Goal: Task Accomplishment & Management: Use online tool/utility

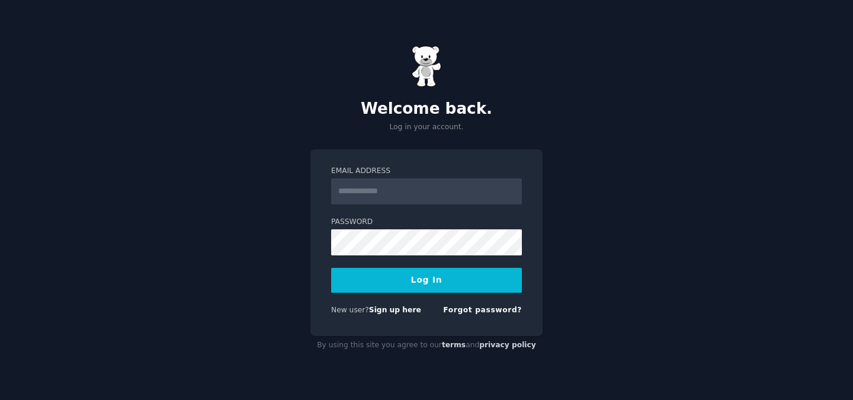
click at [375, 190] on input "Email Address" at bounding box center [426, 191] width 191 height 26
type input "**********"
click at [431, 280] on button "Log In" at bounding box center [426, 280] width 191 height 25
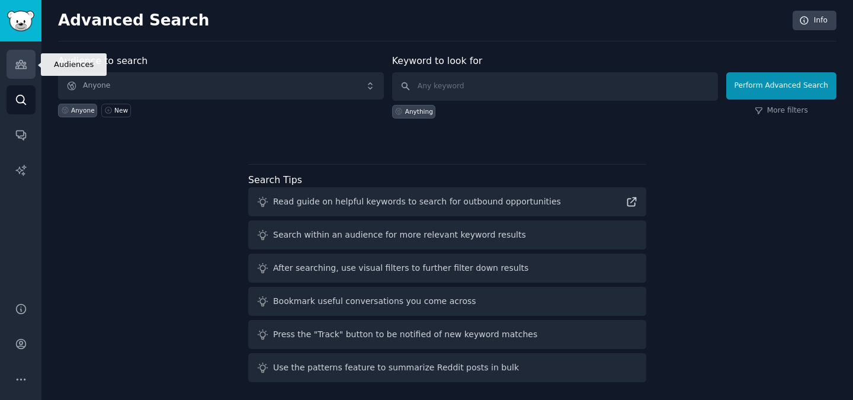
click at [27, 59] on link "Audiences" at bounding box center [21, 64] width 29 height 29
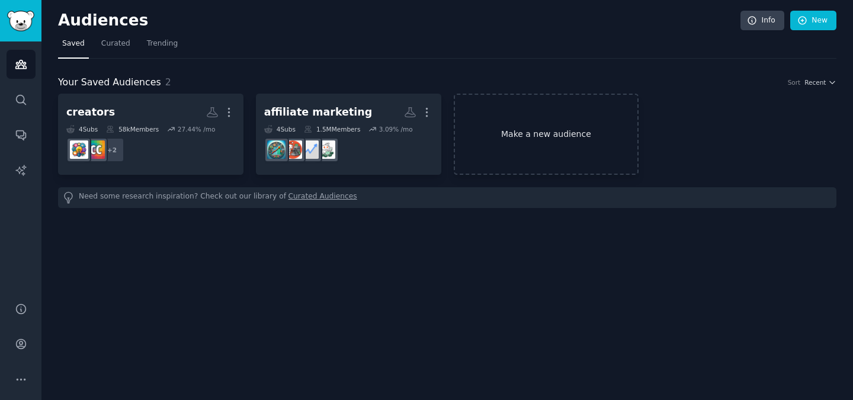
click at [590, 134] on link "Make a new audience" at bounding box center [546, 134] width 185 height 81
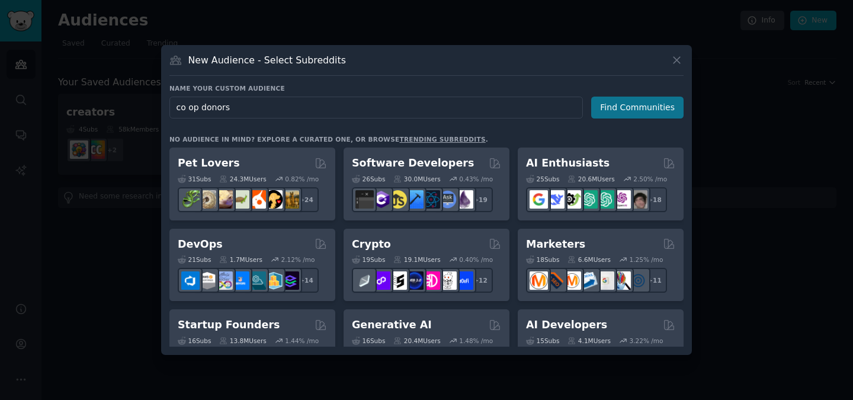
type input "co op donors"
click at [618, 106] on button "Find Communities" at bounding box center [637, 108] width 92 height 22
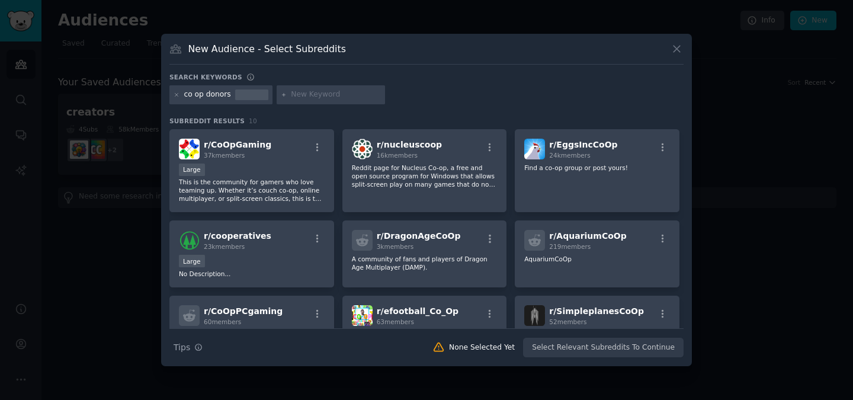
click at [197, 93] on div "co op donors" at bounding box center [207, 94] width 47 height 11
click at [179, 95] on icon at bounding box center [177, 95] width 7 height 7
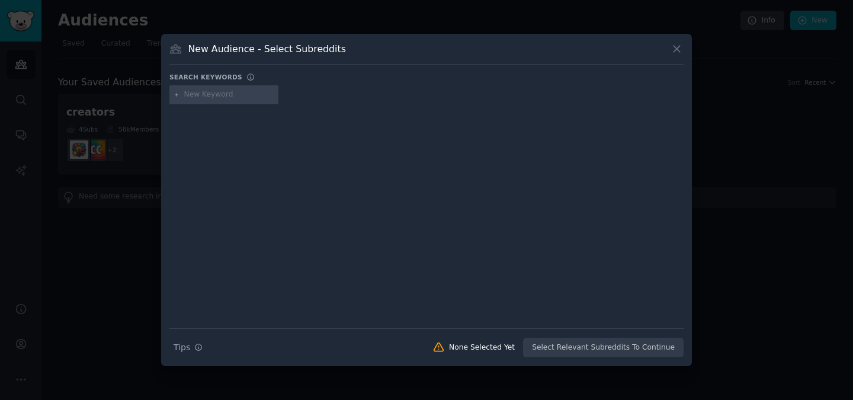
click at [214, 95] on input "text" at bounding box center [229, 94] width 90 height 11
type input "nonprofit donors"
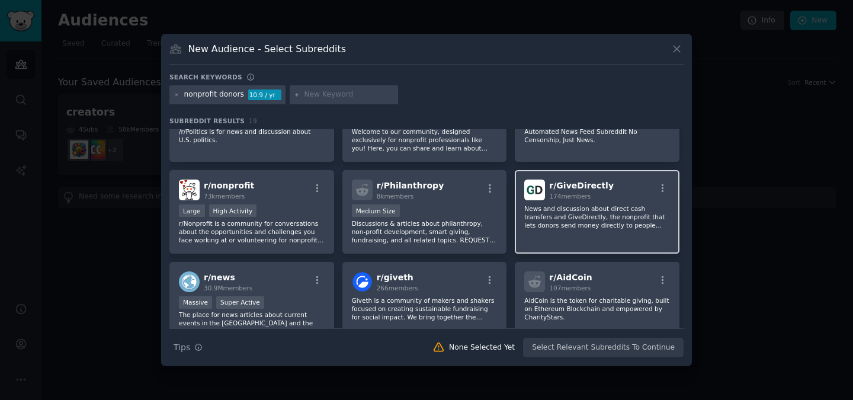
scroll to position [52, 0]
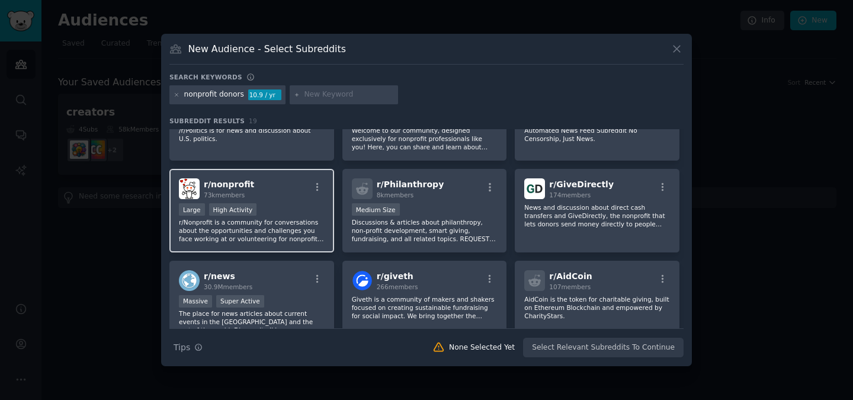
click at [264, 221] on p "r/Nonprofit is a community for conversations about the opportunities and challe…" at bounding box center [252, 230] width 146 height 25
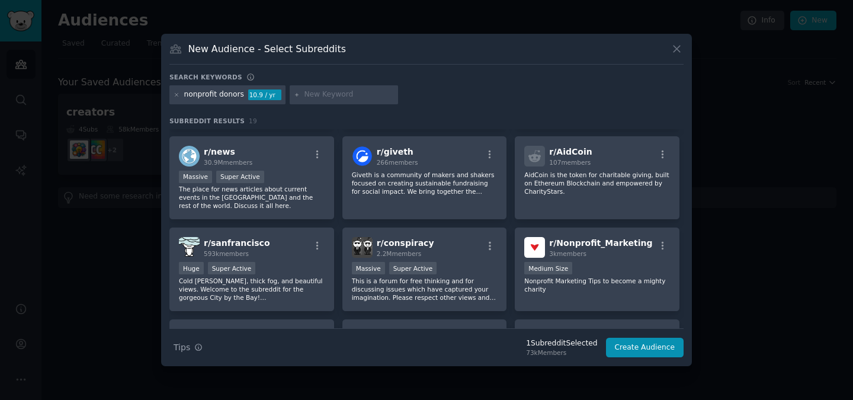
scroll to position [179, 0]
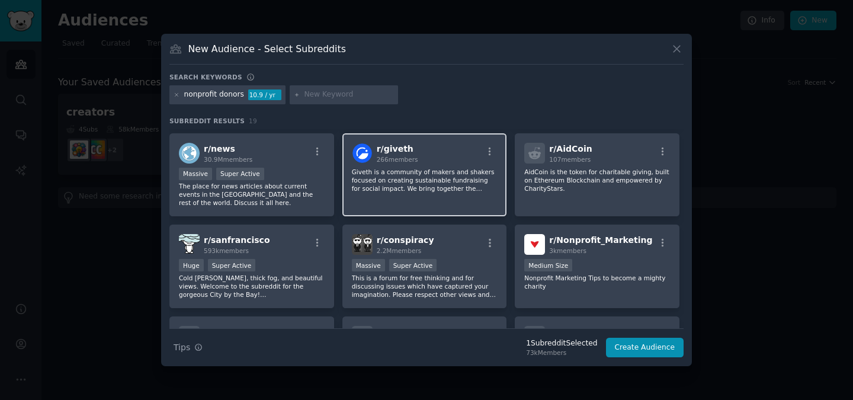
click at [461, 194] on div "r/ giveth 266 members Giveth is a community of makers and shakers focused on cr…" at bounding box center [424, 175] width 165 height 84
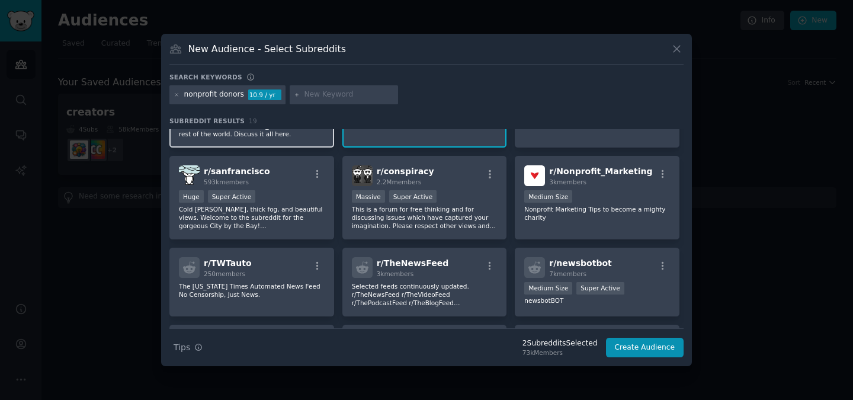
scroll to position [259, 0]
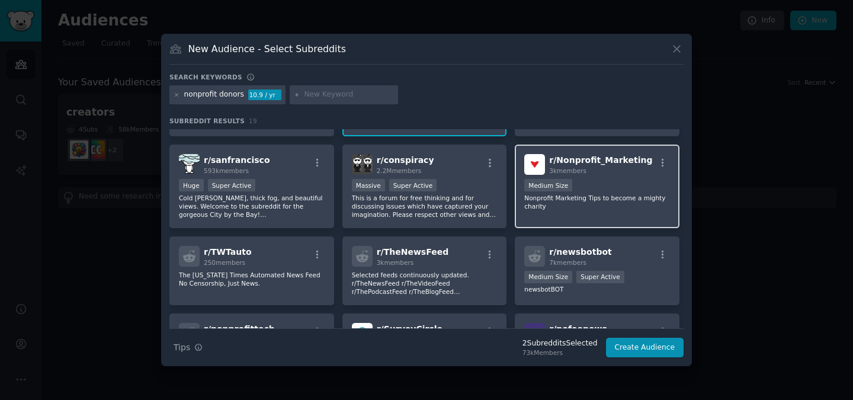
click at [564, 203] on p "Nonprofit Marketing Tips to become a mighty charity" at bounding box center [597, 202] width 146 height 17
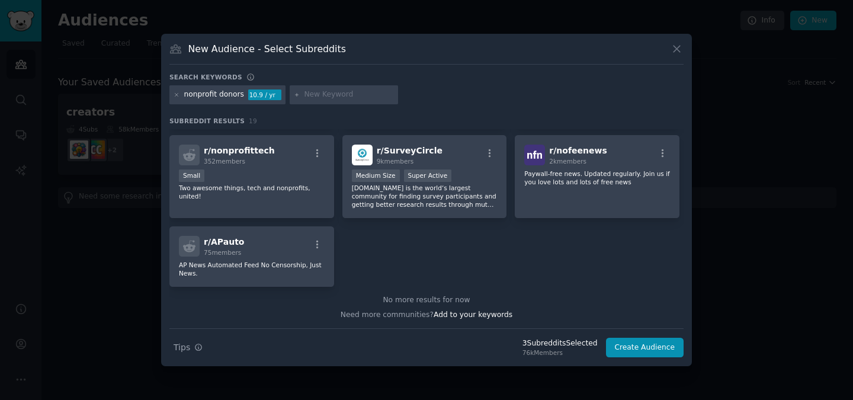
scroll to position [0, 0]
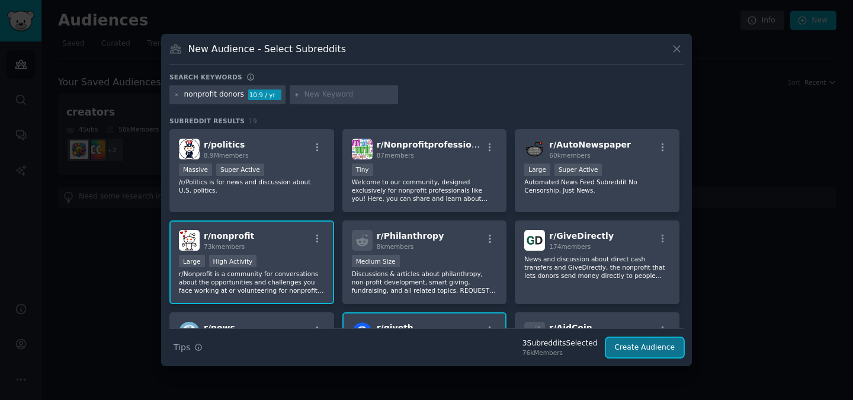
click at [626, 353] on button "Create Audience" at bounding box center [645, 348] width 78 height 20
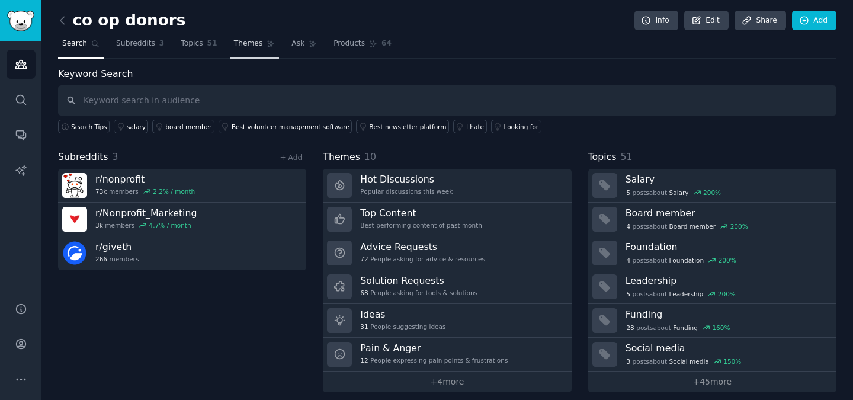
click at [252, 49] on link "Themes" at bounding box center [255, 46] width 50 height 24
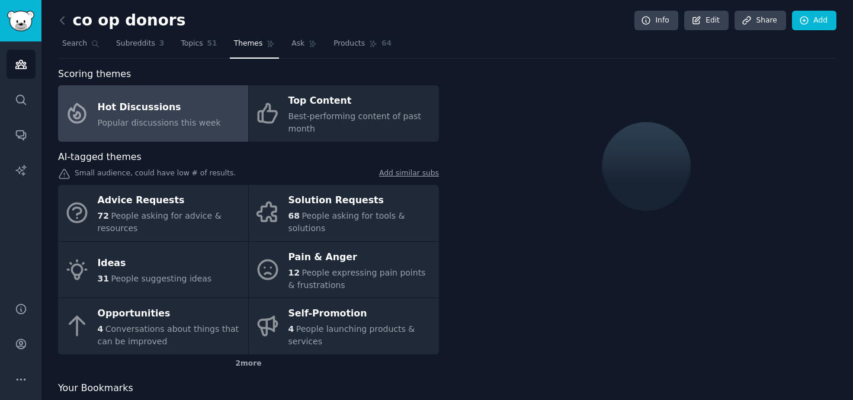
scroll to position [24, 0]
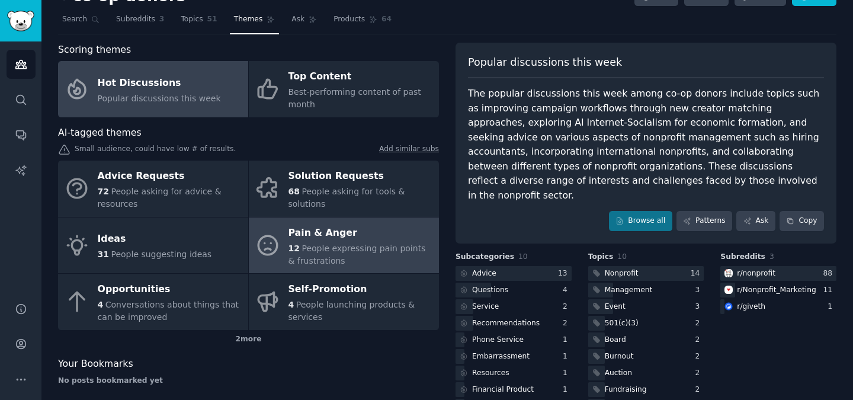
click at [338, 240] on div "Pain & Anger" at bounding box center [360, 232] width 145 height 19
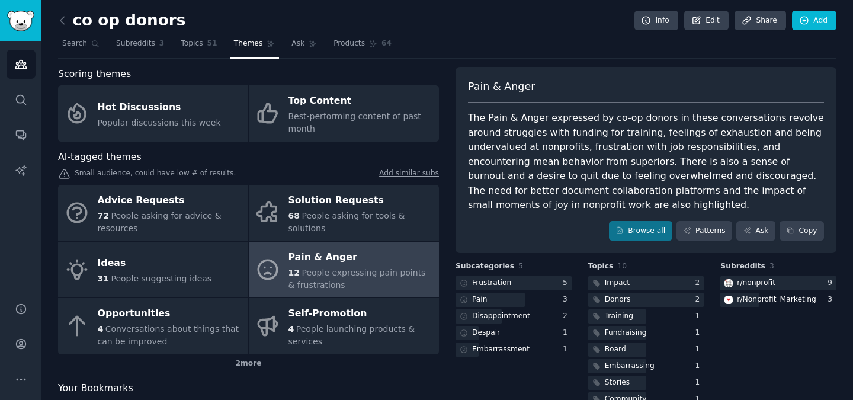
click at [68, 15] on link at bounding box center [65, 20] width 15 height 19
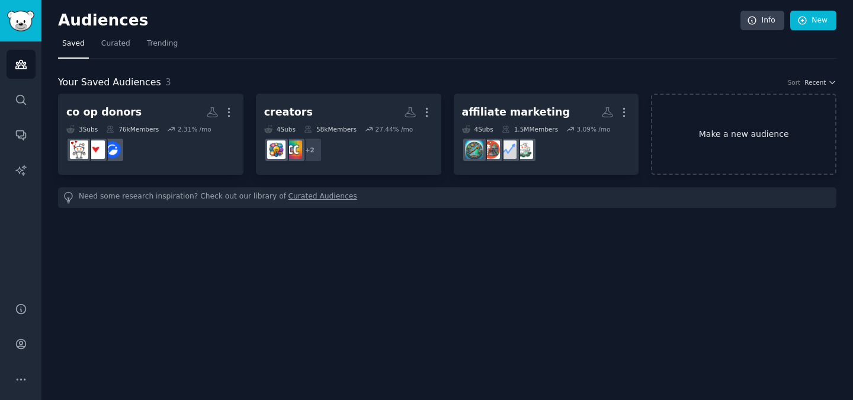
click at [721, 131] on link "Make a new audience" at bounding box center [743, 134] width 185 height 81
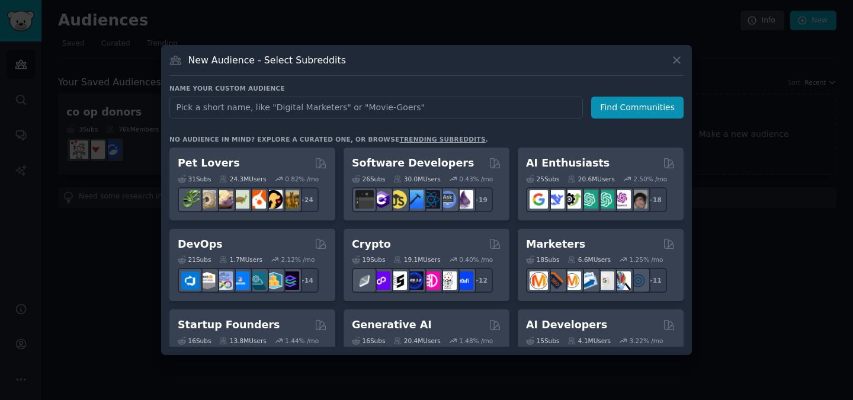
click at [305, 108] on input "text" at bounding box center [375, 108] width 413 height 22
type input "gardeners"
click button "Find Communities" at bounding box center [637, 108] width 92 height 22
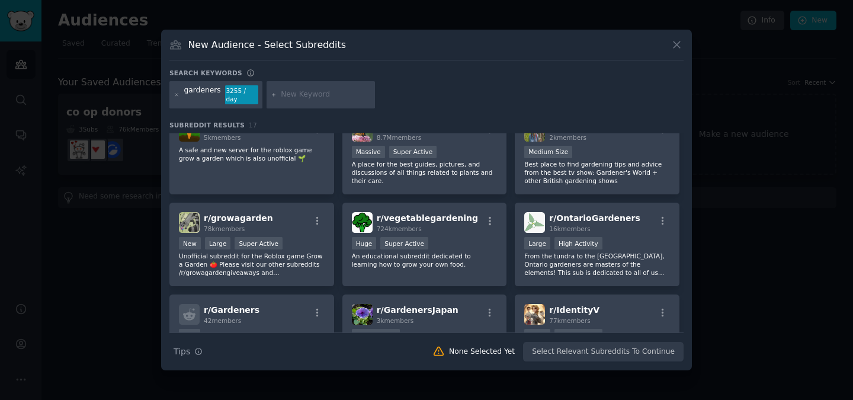
scroll to position [25, 0]
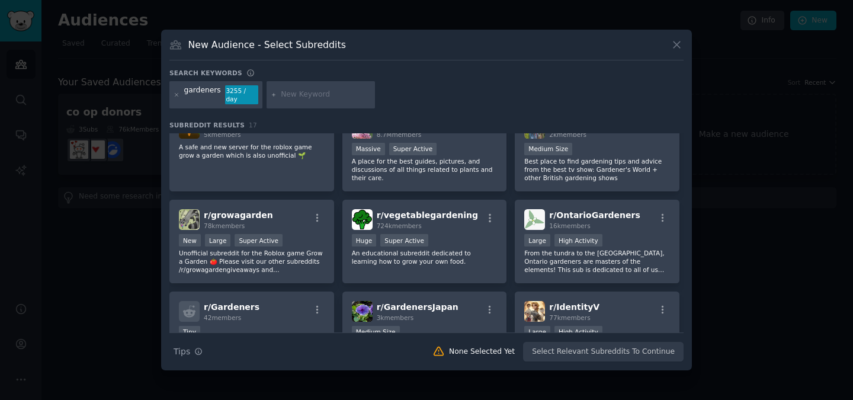
click at [736, 46] on div at bounding box center [426, 200] width 853 height 400
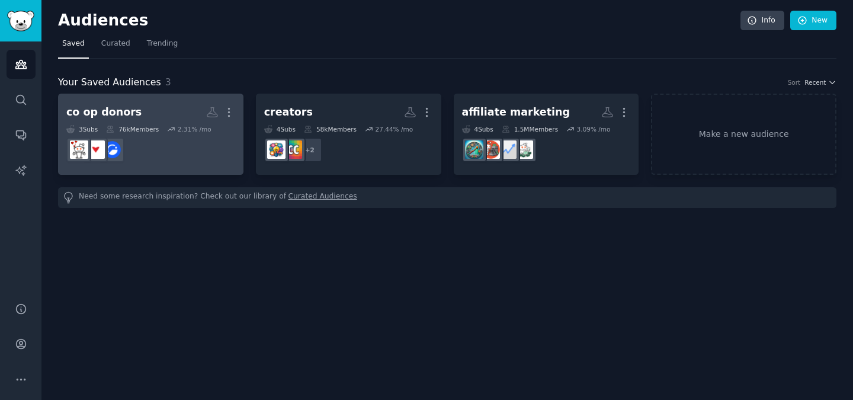
click at [156, 140] on dd at bounding box center [150, 149] width 169 height 33
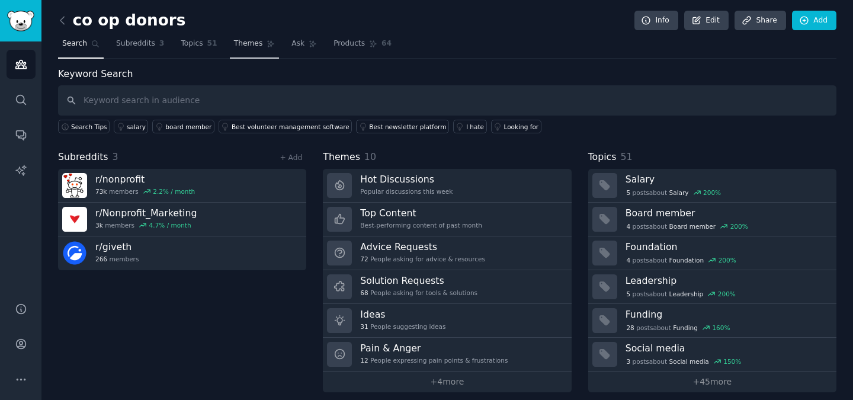
click at [251, 44] on span "Themes" at bounding box center [248, 43] width 29 height 11
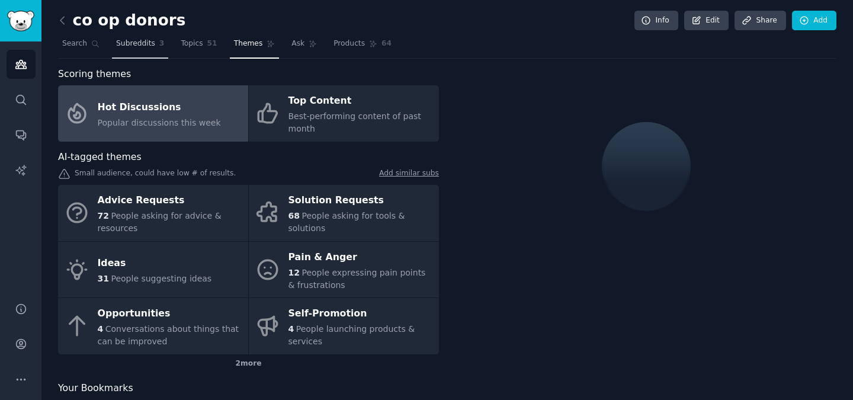
click at [150, 40] on span "Subreddits" at bounding box center [135, 43] width 39 height 11
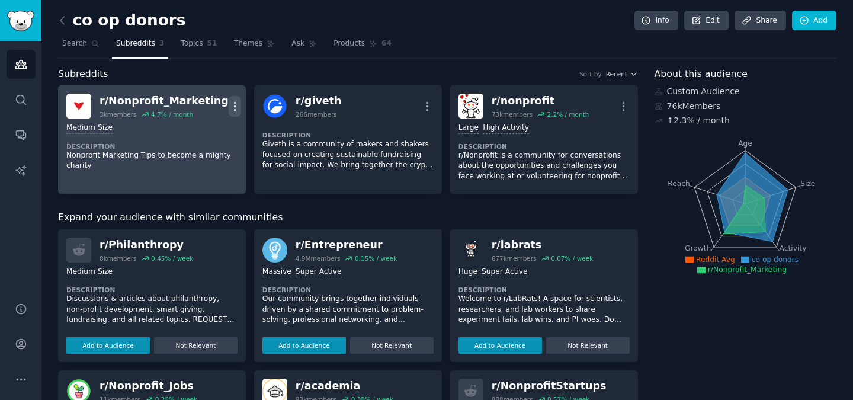
click at [234, 105] on icon "button" at bounding box center [234, 106] width 1 height 8
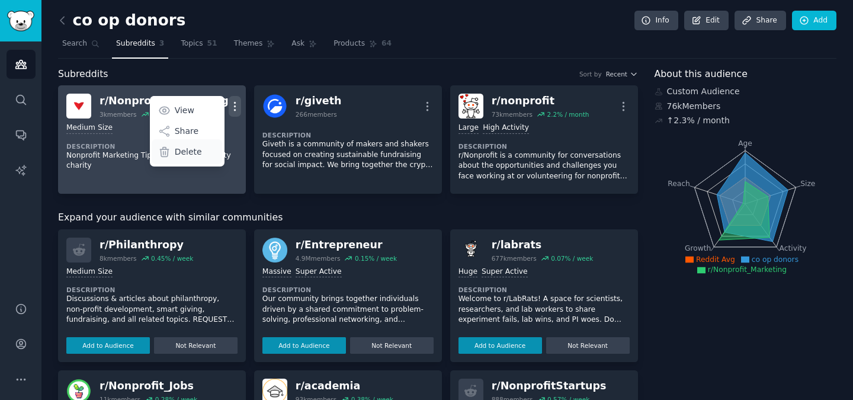
click at [190, 148] on p "Delete" at bounding box center [188, 152] width 27 height 12
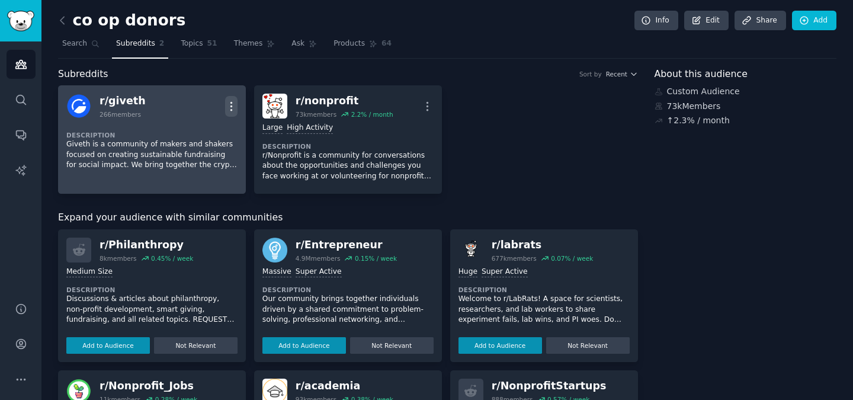
click at [227, 104] on icon "button" at bounding box center [231, 106] width 12 height 12
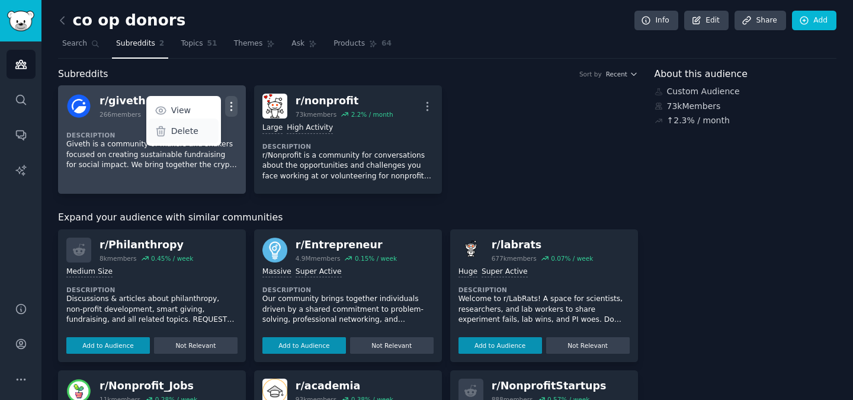
click at [183, 129] on p "Delete" at bounding box center [184, 131] width 27 height 12
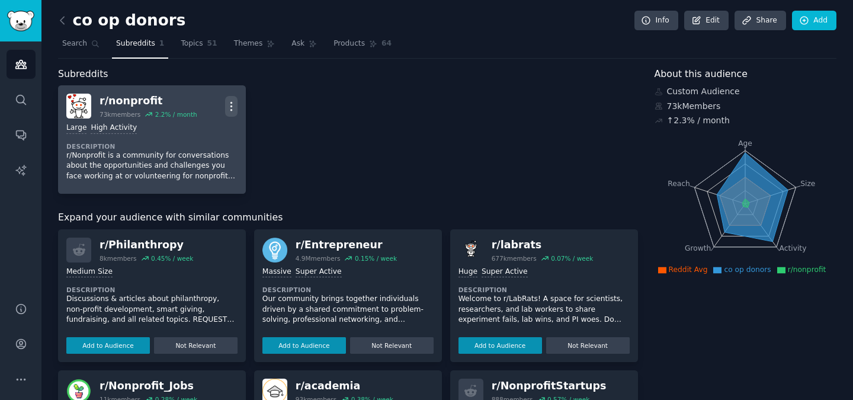
click at [234, 105] on icon "button" at bounding box center [231, 106] width 12 height 12
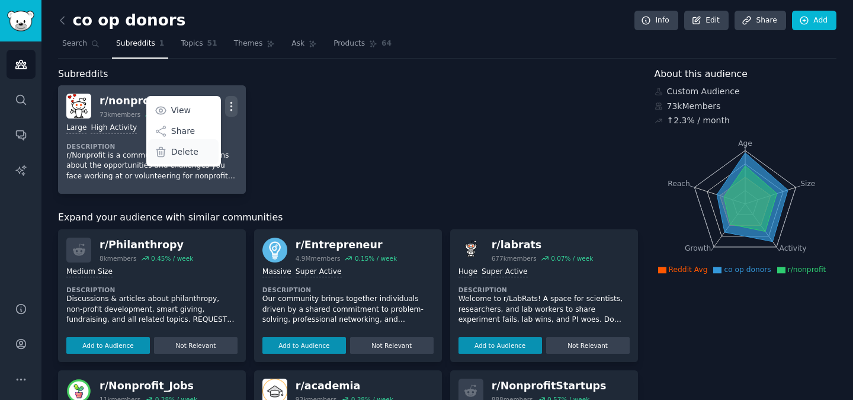
click at [198, 150] on div "Delete" at bounding box center [183, 151] width 70 height 25
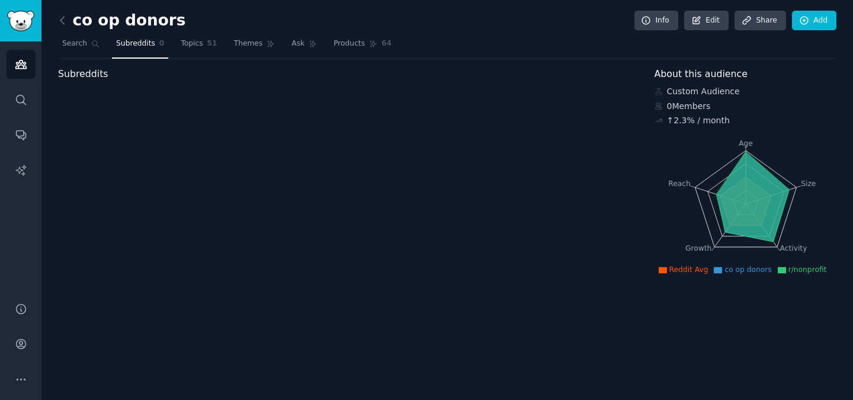
click at [125, 100] on div "Subreddits" at bounding box center [348, 172] width 580 height 211
click at [213, 47] on span "51" at bounding box center [212, 43] width 10 height 11
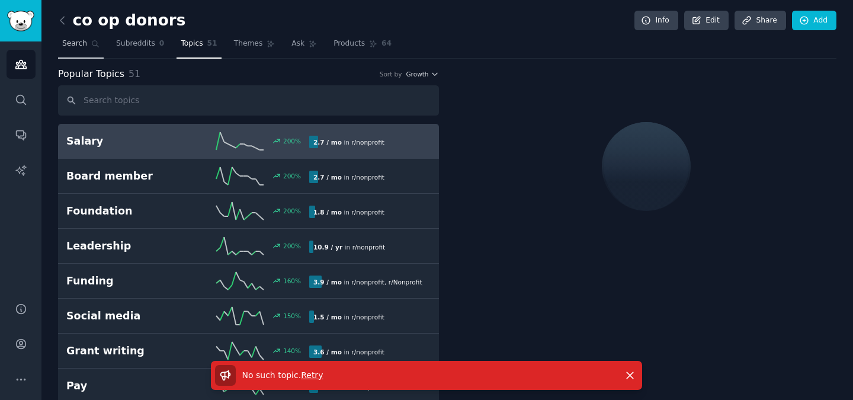
click at [87, 47] on link "Search" at bounding box center [81, 46] width 46 height 24
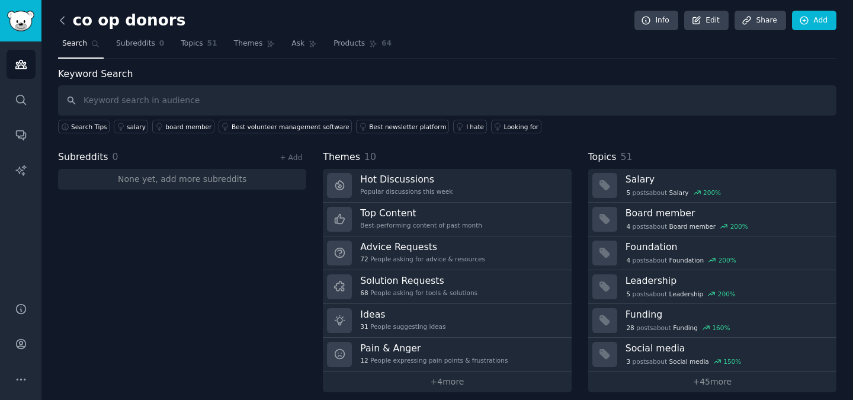
click at [62, 20] on icon at bounding box center [62, 20] width 12 height 12
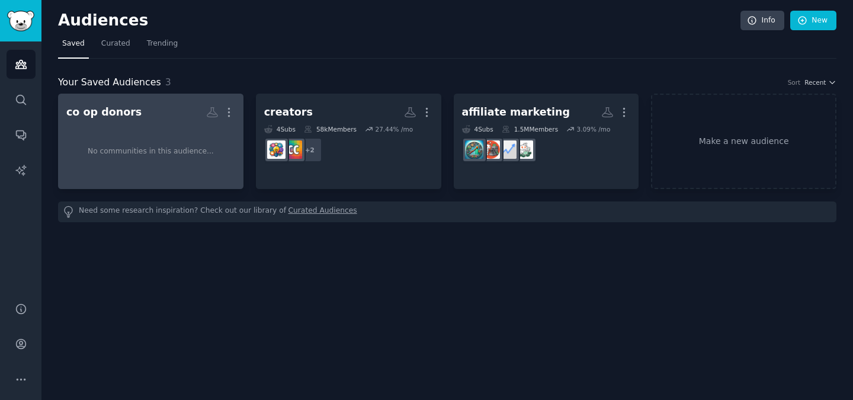
click at [139, 143] on div "No communities in this audience..." at bounding box center [150, 152] width 169 height 58
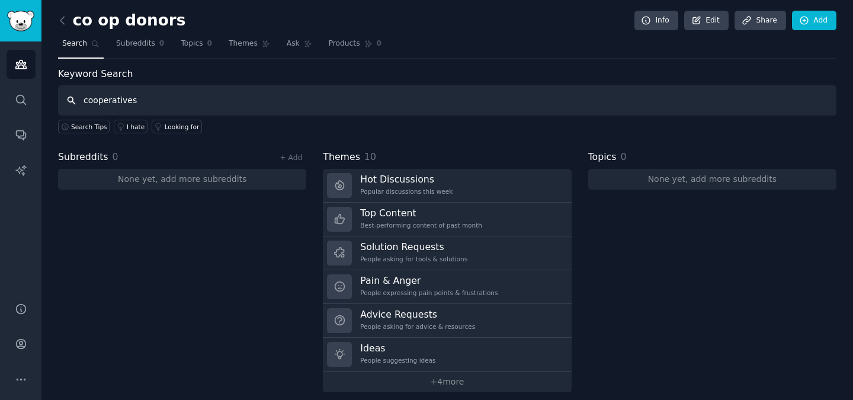
type input "cooperatives"
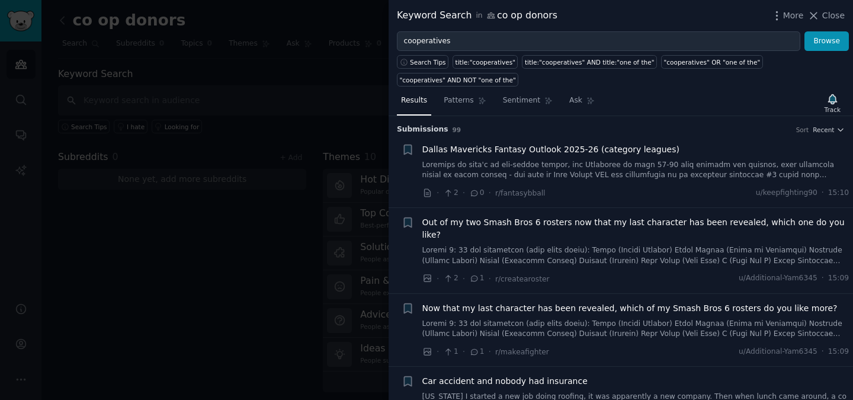
click at [289, 82] on div at bounding box center [426, 200] width 853 height 400
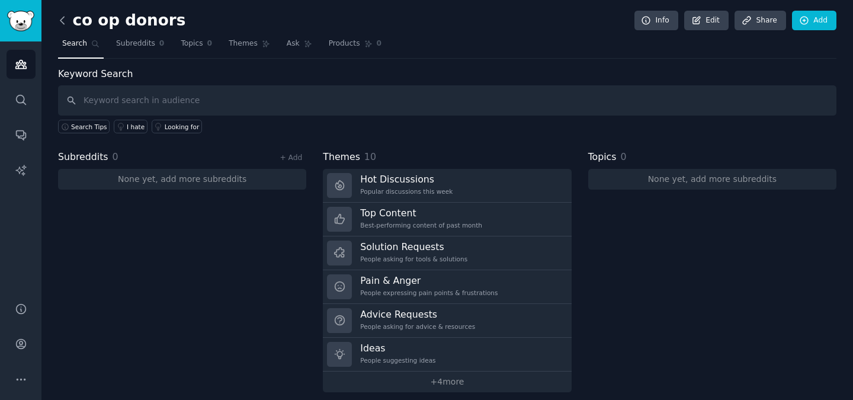
click at [66, 16] on icon at bounding box center [62, 20] width 12 height 12
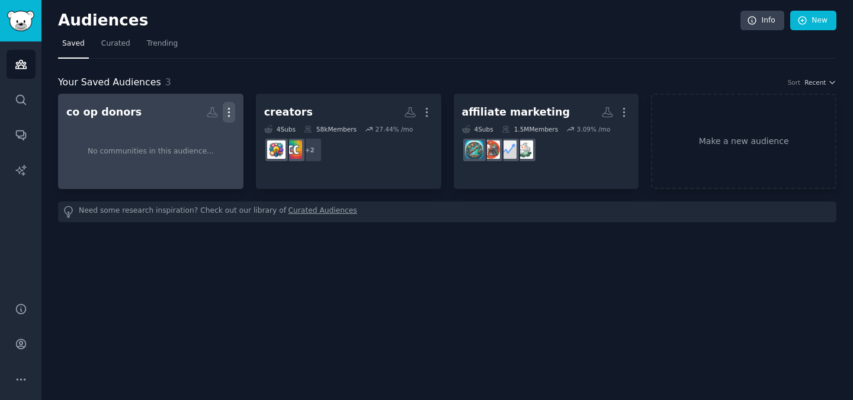
click at [229, 111] on icon "button" at bounding box center [228, 112] width 1 height 8
click at [195, 131] on p "Delete" at bounding box center [196, 137] width 27 height 12
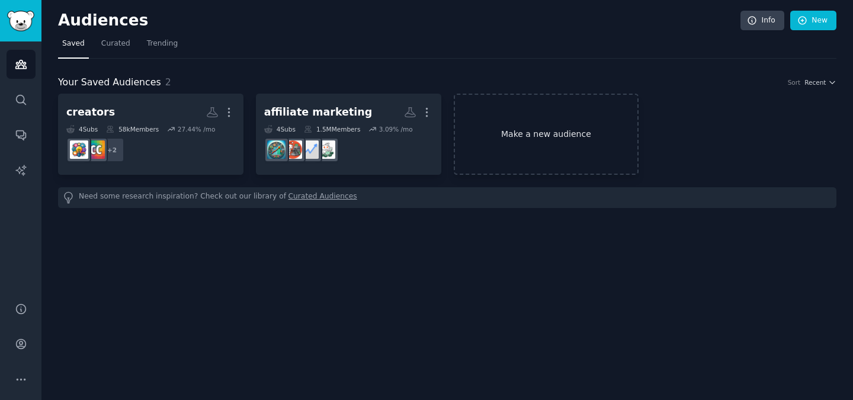
click at [519, 147] on link "Make a new audience" at bounding box center [546, 134] width 185 height 81
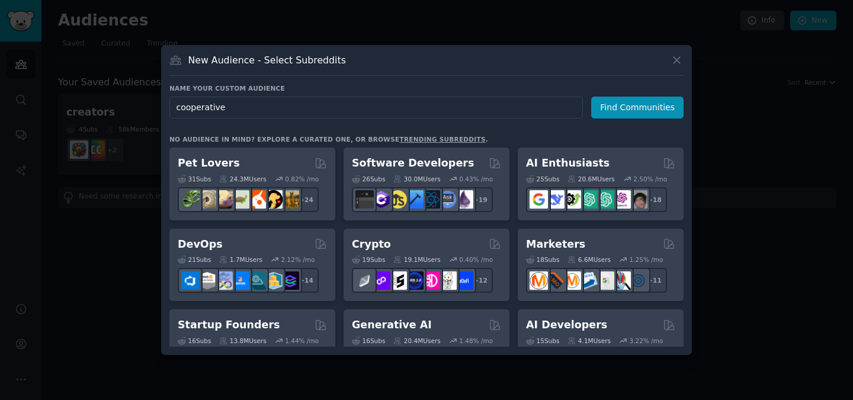
type input "cooperatives"
click button "Find Communities" at bounding box center [637, 108] width 92 height 22
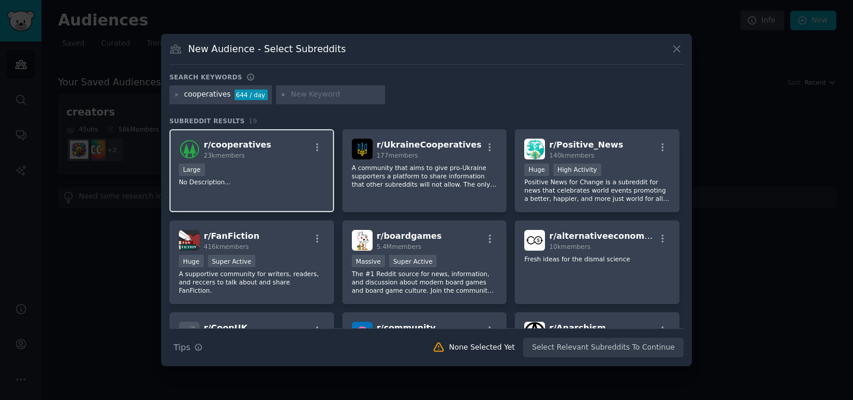
click at [289, 179] on p "No Description..." at bounding box center [252, 182] width 146 height 8
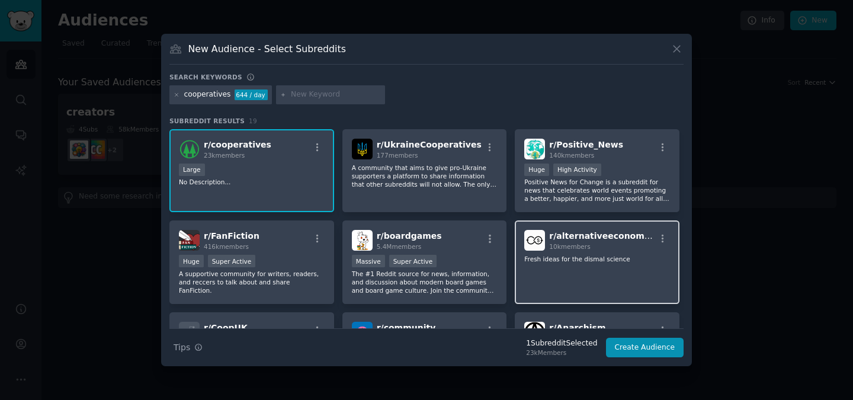
click at [615, 284] on div "r/ alternativeeconomics 10k members Fresh ideas for the dismal science" at bounding box center [597, 262] width 165 height 84
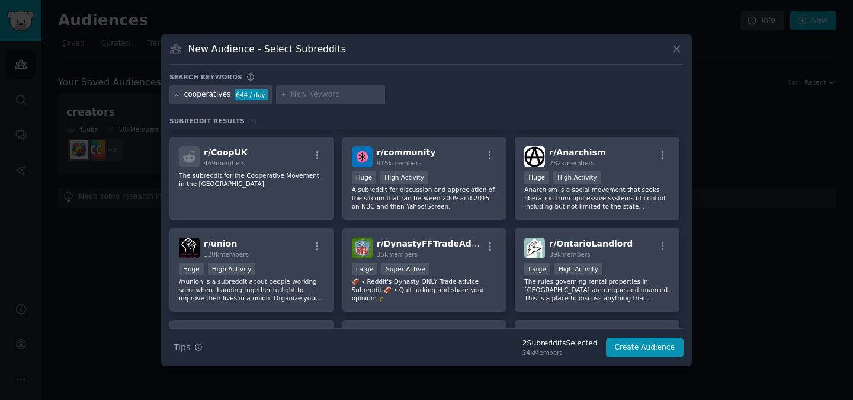
scroll to position [176, 0]
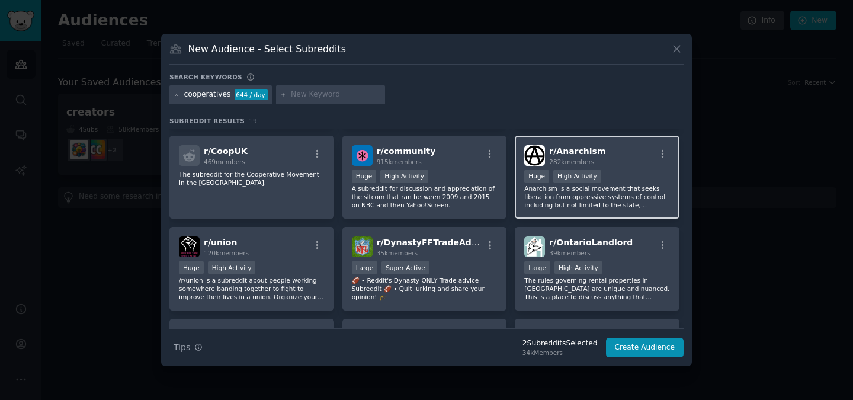
click at [520, 188] on div "r/ Anarchism 282k members 100,000 - 1,000,000 members Huge High Activity Anarch…" at bounding box center [597, 178] width 165 height 84
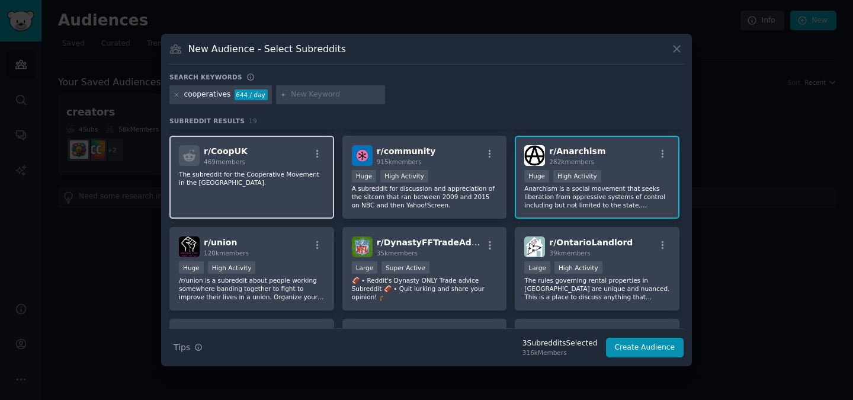
click at [305, 194] on div "r/ CoopUK 469 members The subreddit for the Cooperative Movement in the [GEOGRA…" at bounding box center [251, 178] width 165 height 84
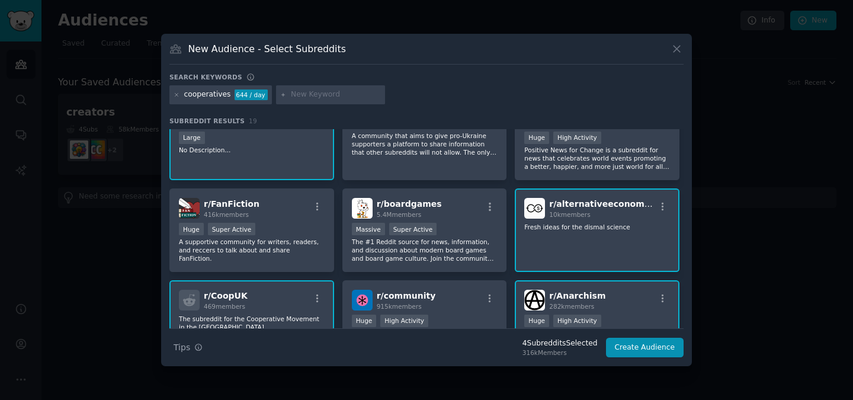
scroll to position [0, 0]
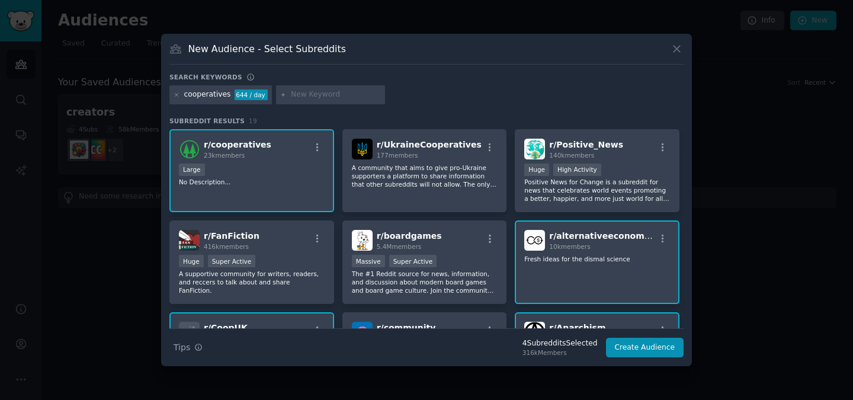
click at [312, 95] on input "text" at bounding box center [336, 94] width 90 height 11
type input "socialism"
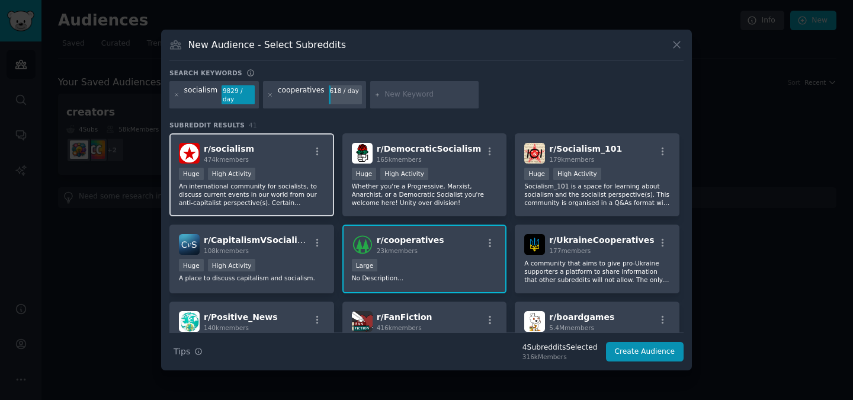
click at [308, 200] on p "An international community for socialists, to discuss current events in our wor…" at bounding box center [252, 194] width 146 height 25
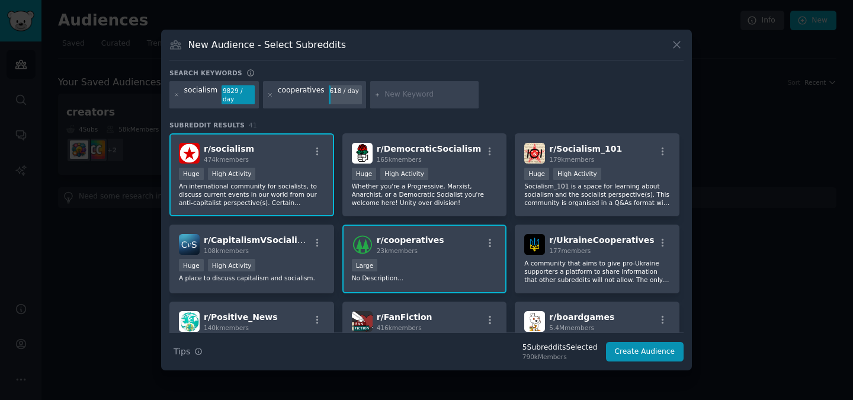
click at [393, 95] on input "text" at bounding box center [429, 94] width 90 height 11
type input "charity"
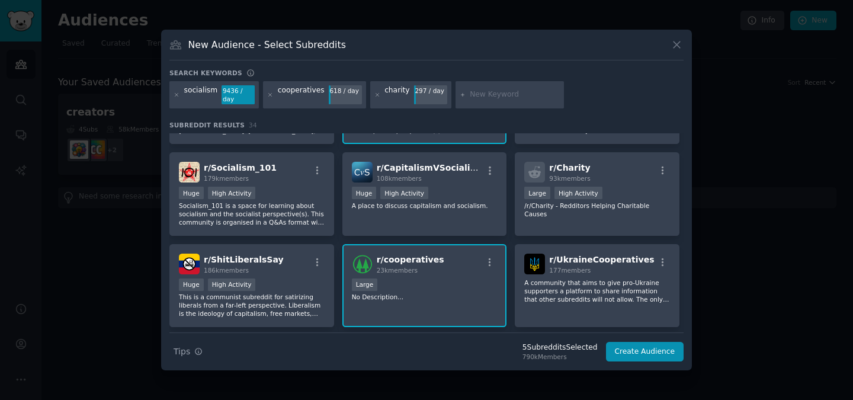
scroll to position [75, 0]
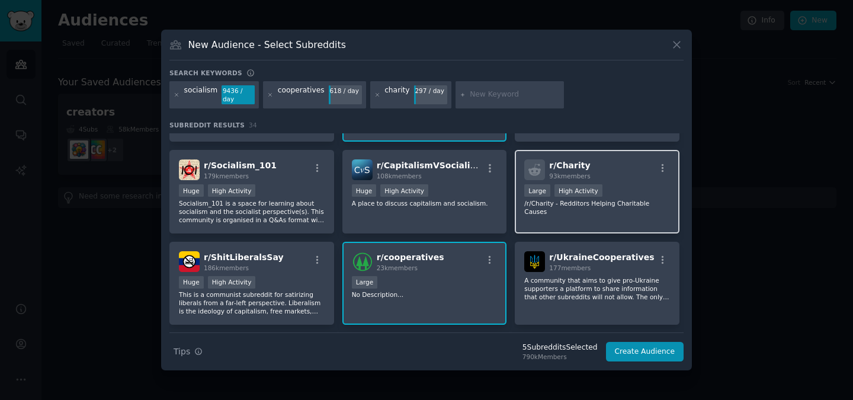
click at [583, 212] on div "r/ Charity 93k members Large High Activity /r/Charity - Redditors Helping Chari…" at bounding box center [597, 192] width 165 height 84
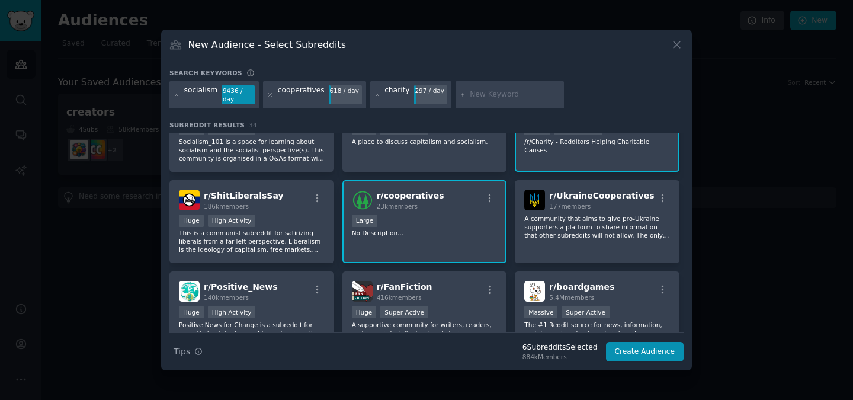
scroll to position [0, 0]
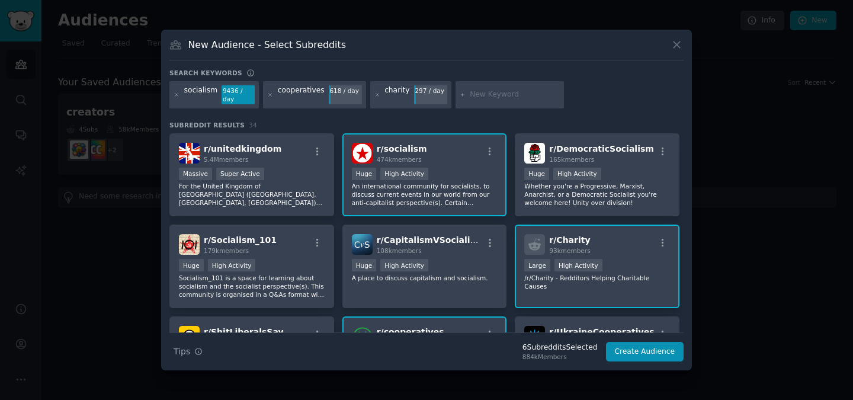
click at [480, 101] on div at bounding box center [509, 94] width 109 height 27
click at [500, 97] on input "text" at bounding box center [515, 94] width 90 height 11
type input "environmentalism"
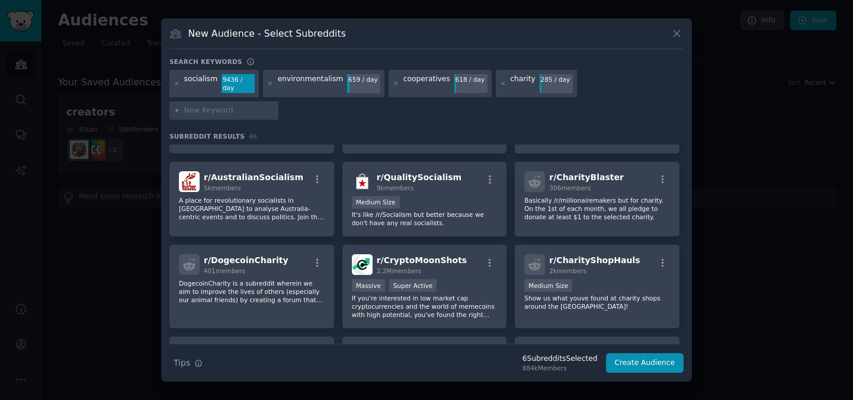
scroll to position [640, 0]
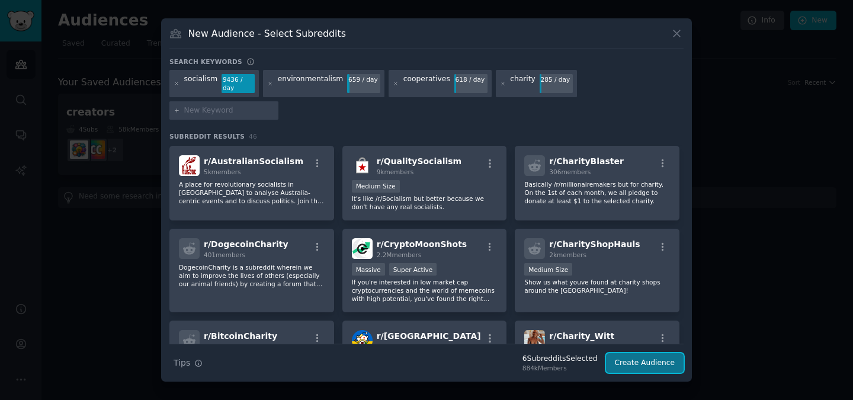
click at [637, 353] on button "Create Audience" at bounding box center [645, 363] width 78 height 20
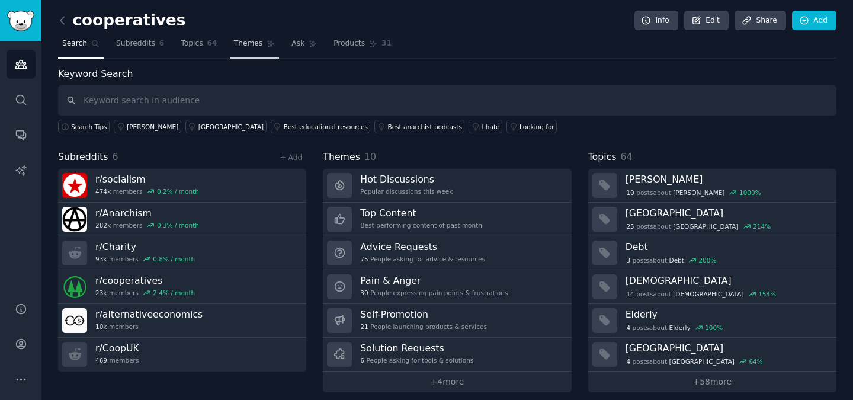
click at [255, 44] on span "Themes" at bounding box center [248, 43] width 29 height 11
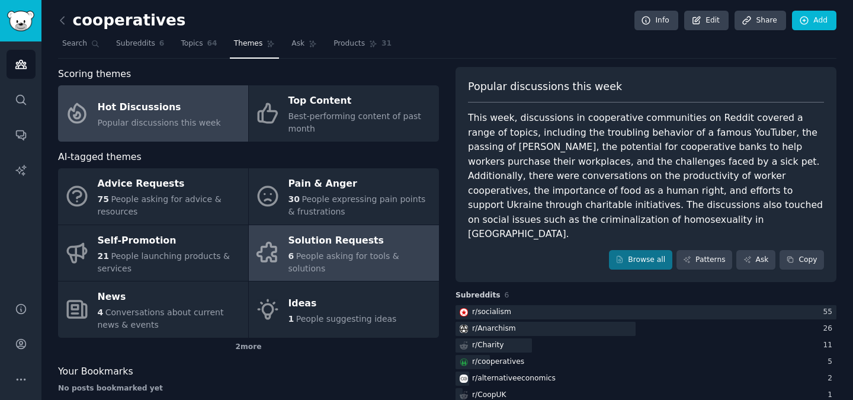
click at [299, 250] on div "Solution Requests" at bounding box center [360, 240] width 145 height 19
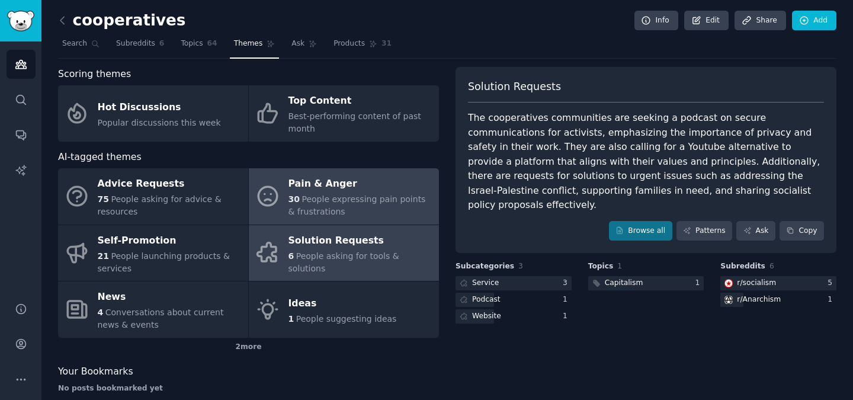
click at [323, 197] on span "People expressing pain points & frustrations" at bounding box center [356, 205] width 137 height 22
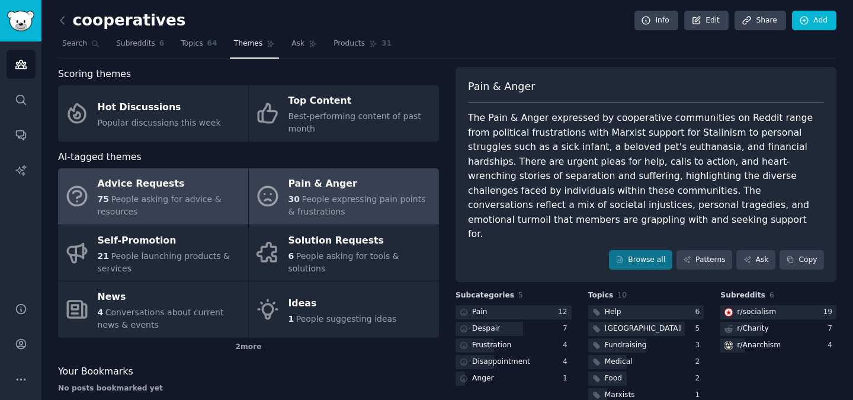
click at [166, 201] on span "People asking for advice & resources" at bounding box center [160, 205] width 124 height 22
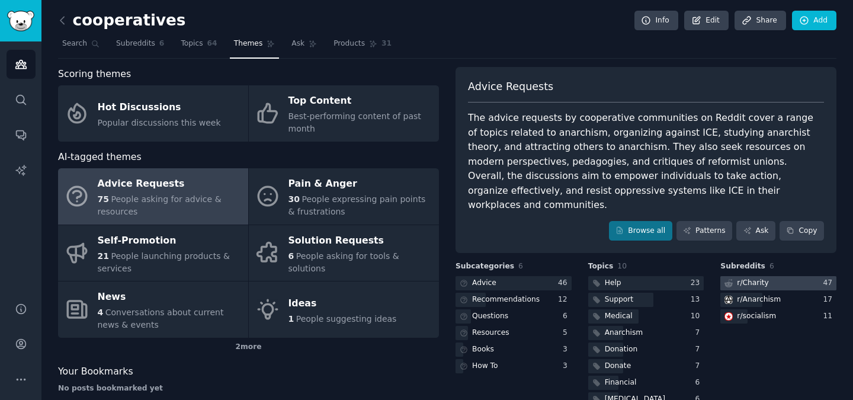
click at [759, 278] on div "r/ Charity" at bounding box center [753, 283] width 32 height 11
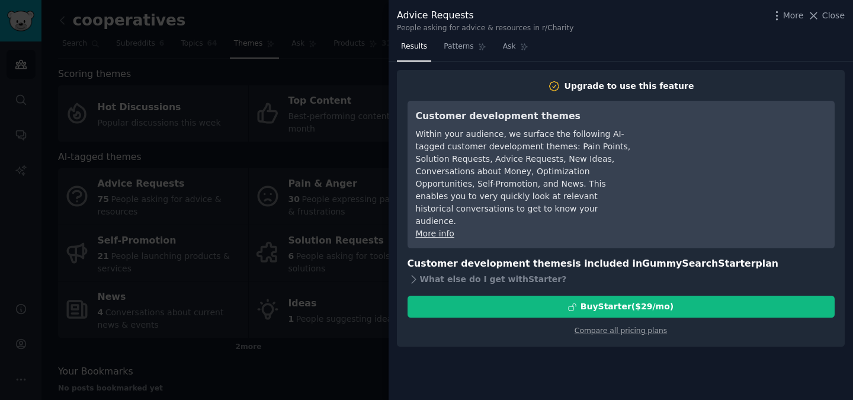
click at [270, 137] on div at bounding box center [426, 200] width 853 height 400
